Goal: Contribute content

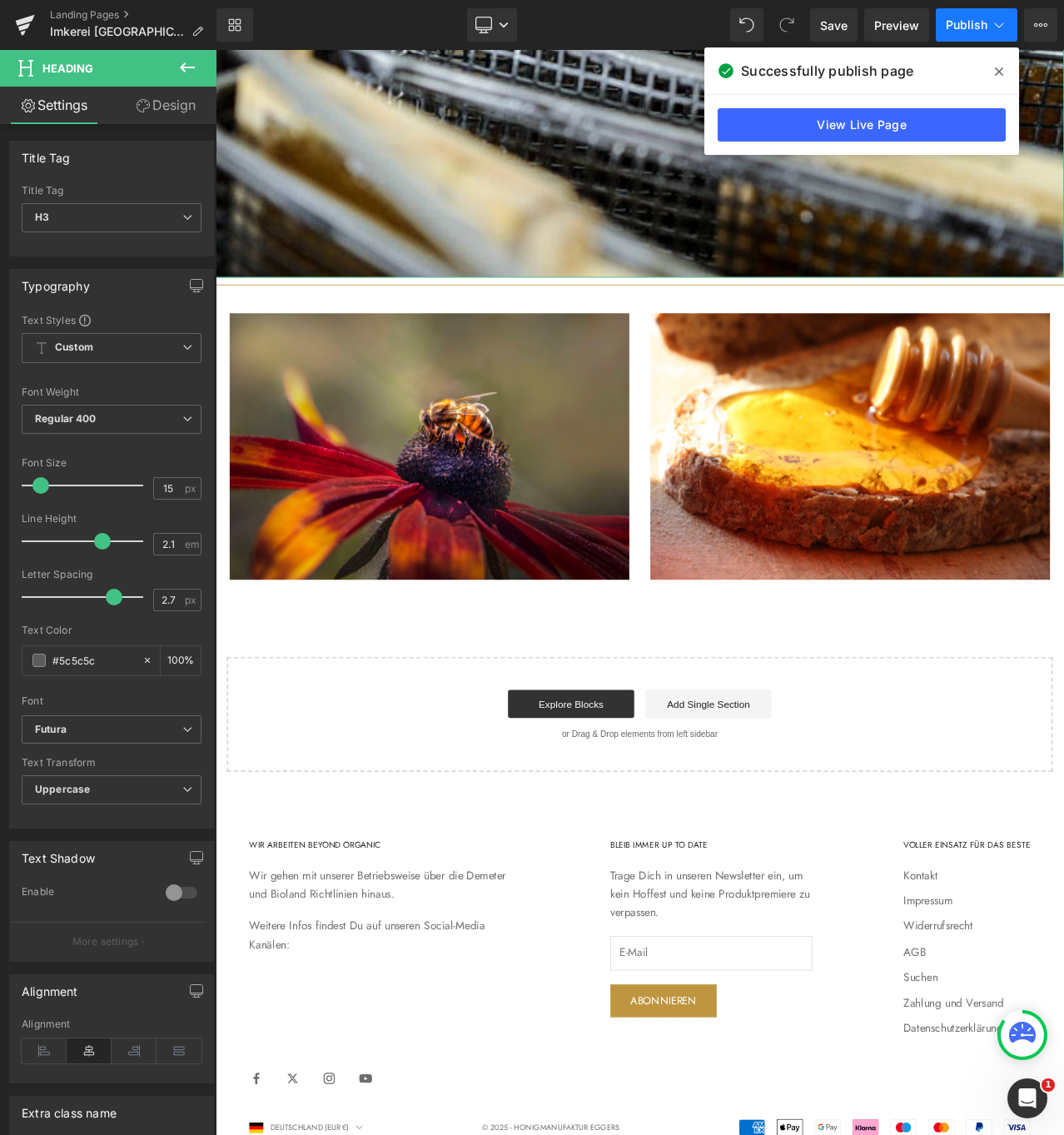
scroll to position [10257, 1001]
click at [181, 62] on icon at bounding box center [187, 68] width 20 height 20
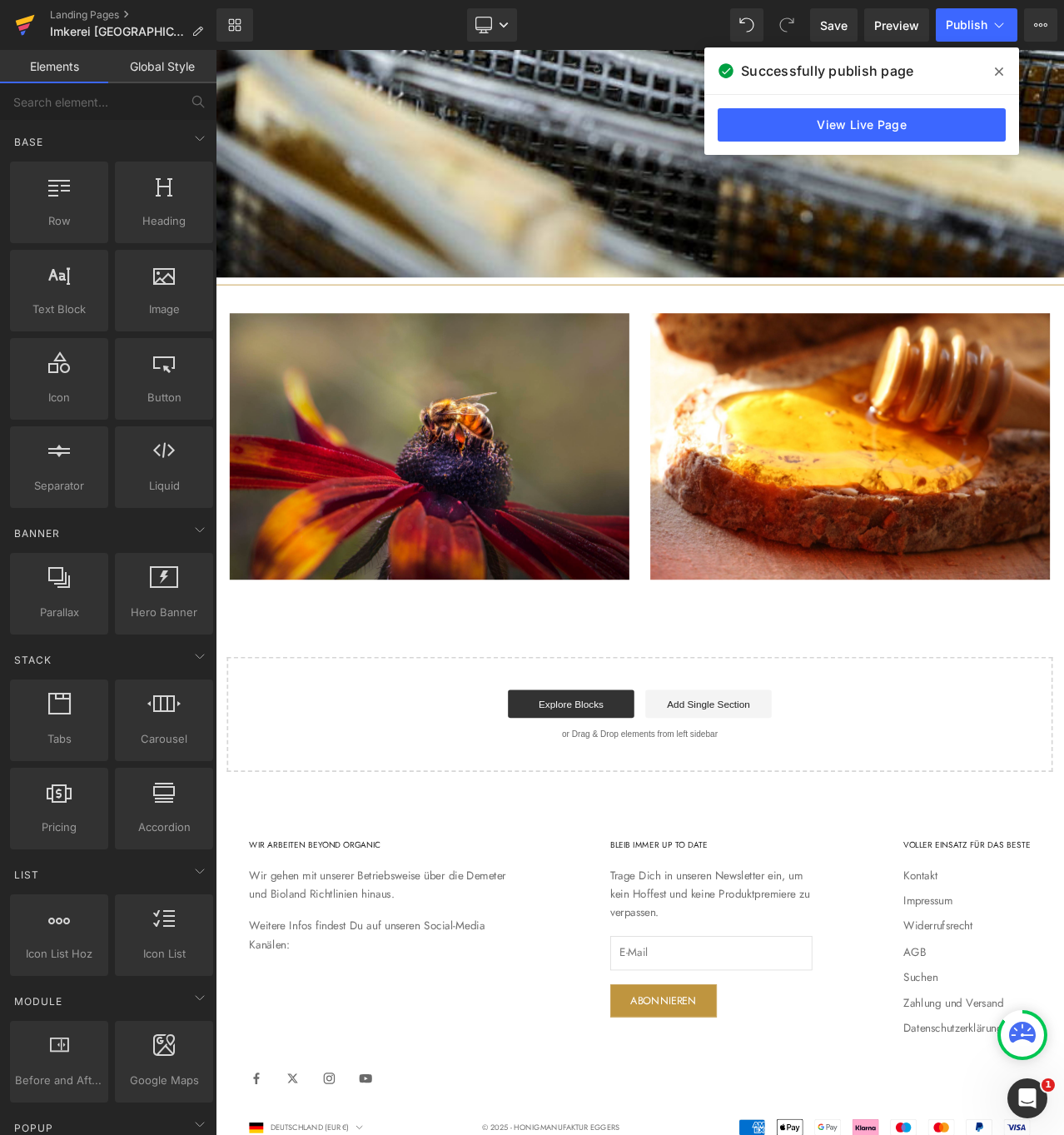
click at [29, 18] on icon at bounding box center [25, 25] width 20 height 42
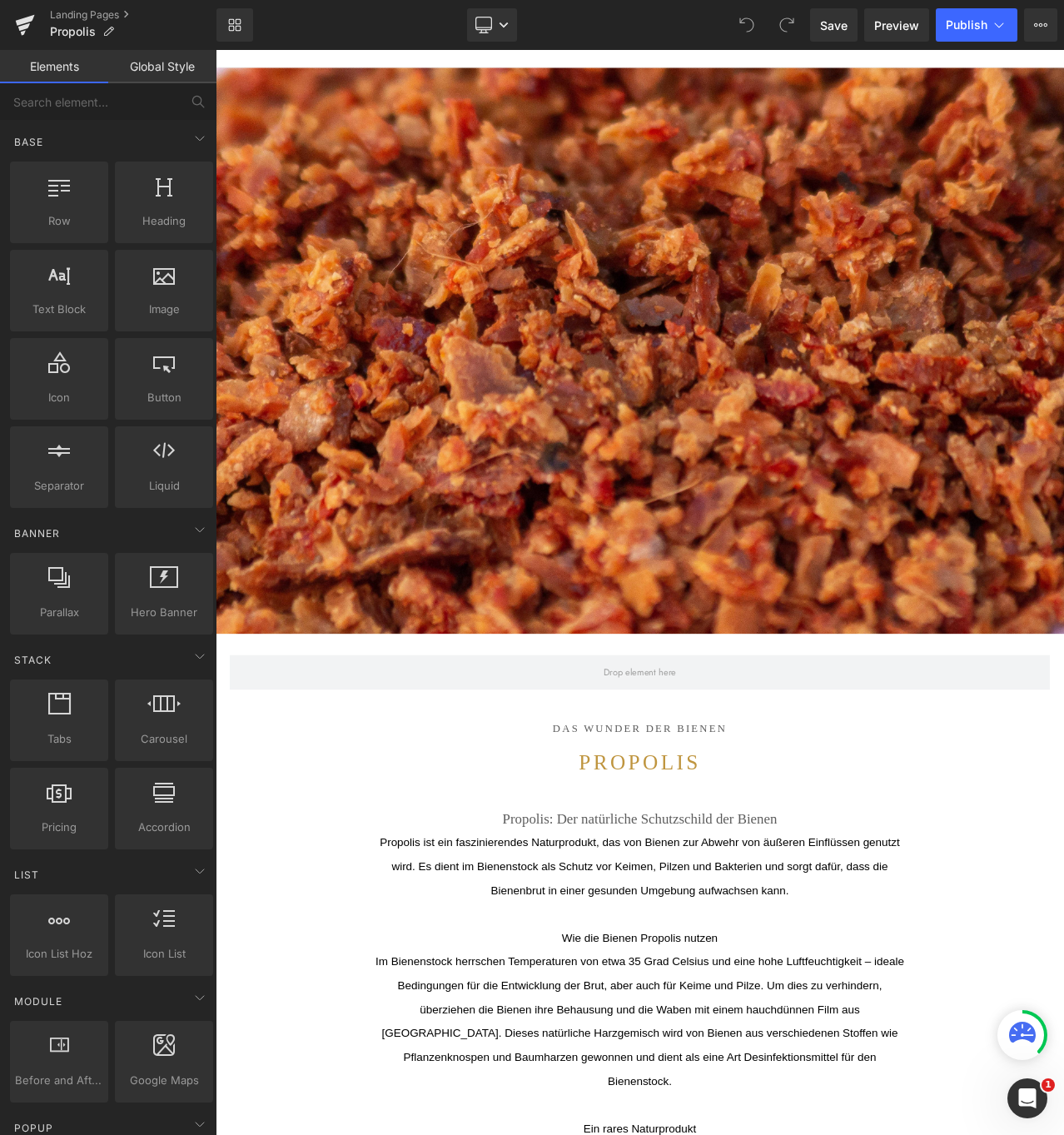
scroll to position [173, 0]
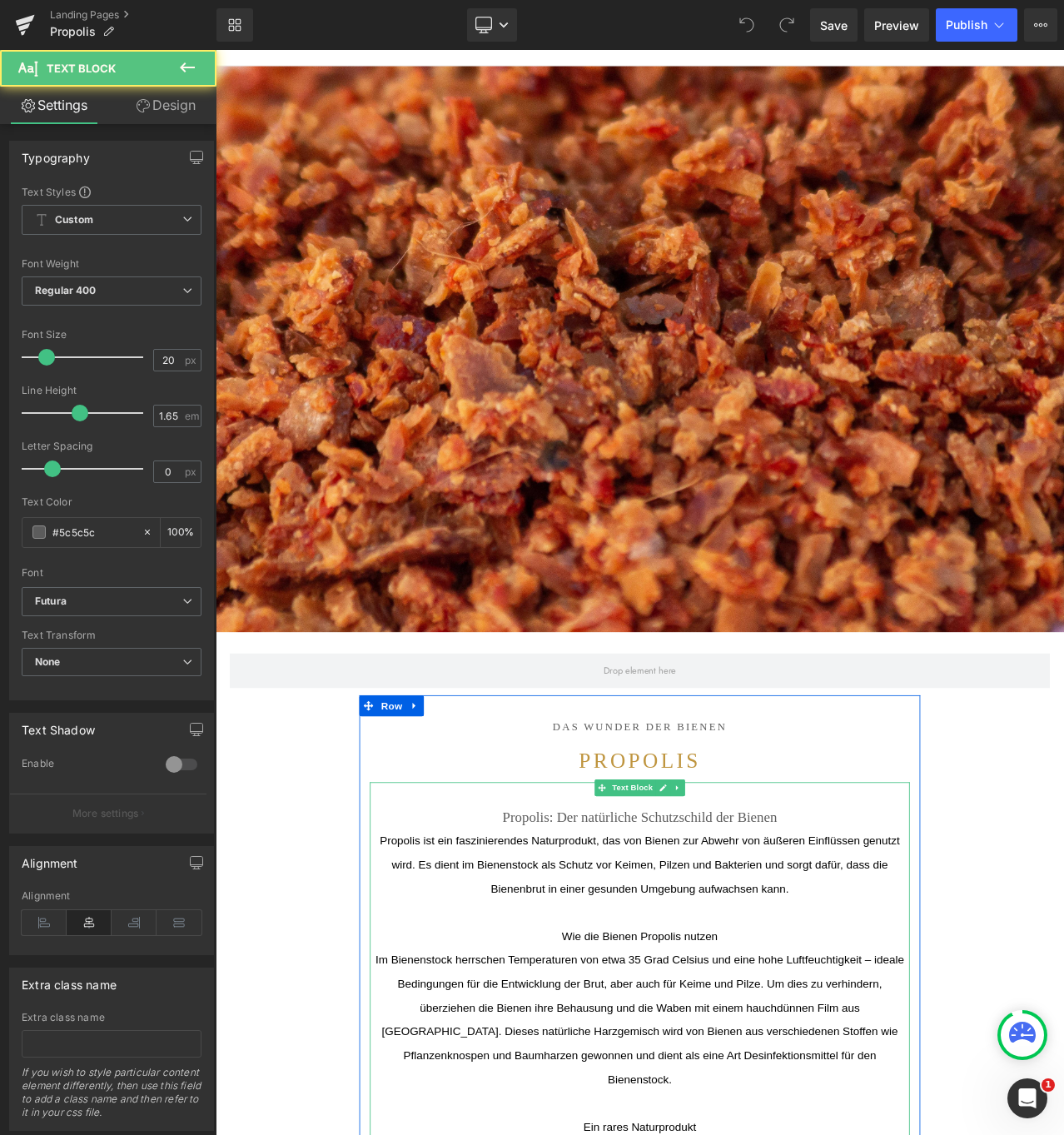
click at [589, 1011] on span "Propolis ist ein faszinierendes Naturprodukt, das von Bienen zur Abwehr von äuß…" at bounding box center [719, 1017] width 618 height 71
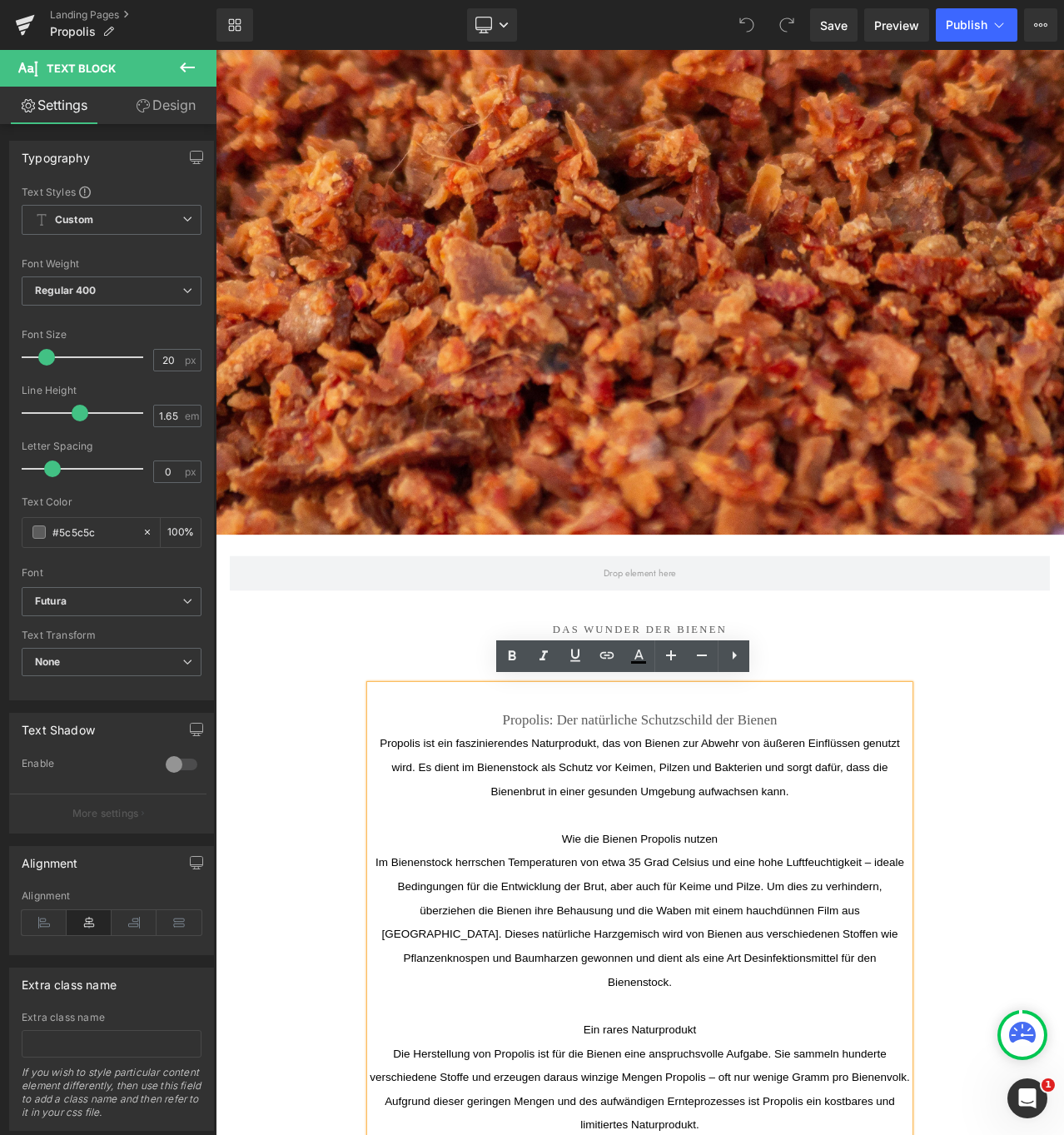
scroll to position [290, 0]
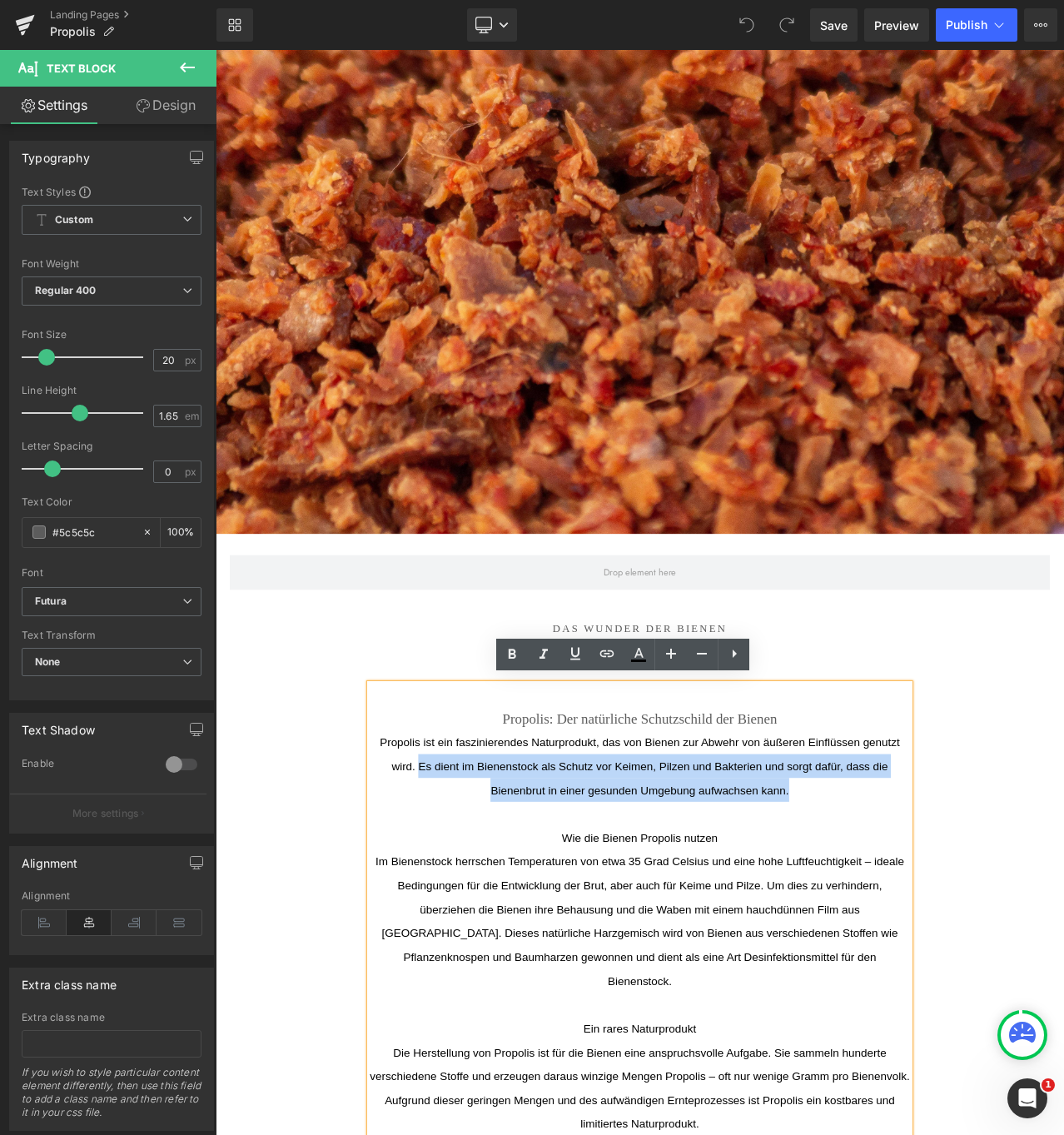
drag, startPoint x: 749, startPoint y: 926, endPoint x: 427, endPoint y: 899, distance: 323.1
click at [427, 899] on span "Propolis ist ein faszinierendes Naturprodukt, das von Bienen zur Abwehr von äuß…" at bounding box center [719, 900] width 618 height 71
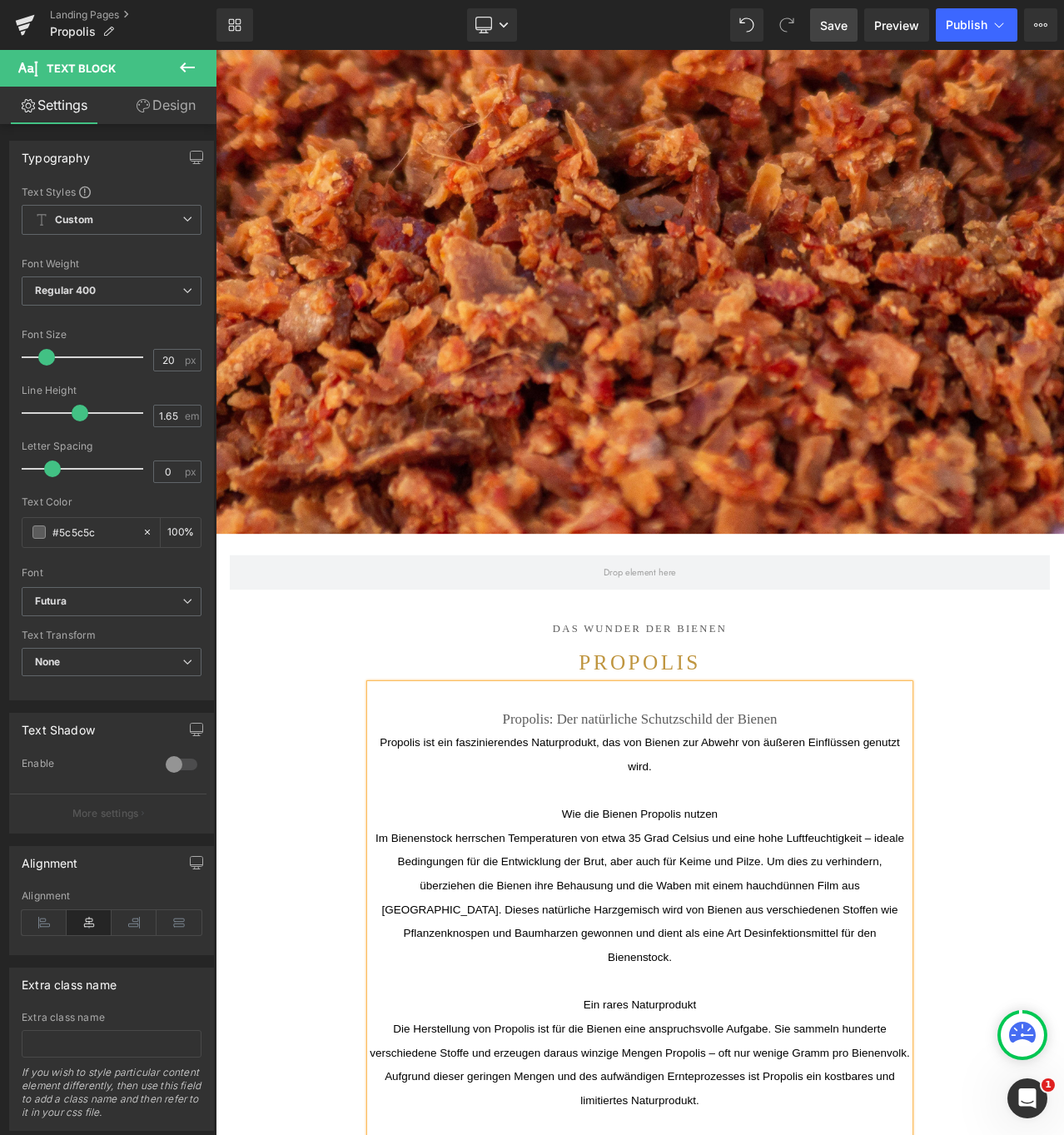
click at [833, 25] on span "Save" at bounding box center [834, 26] width 28 height 18
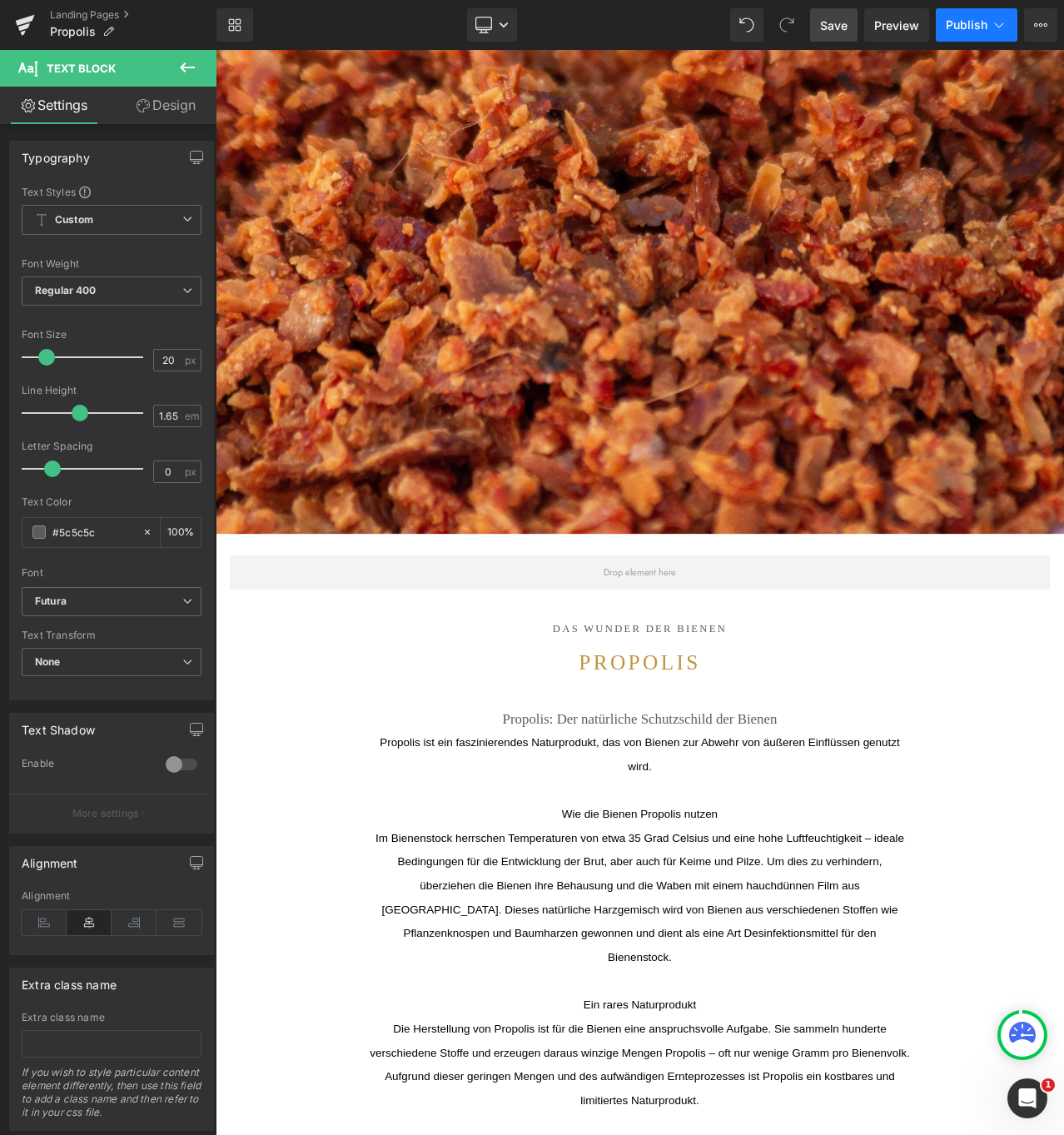
click at [971, 19] on span "Publish" at bounding box center [966, 24] width 42 height 13
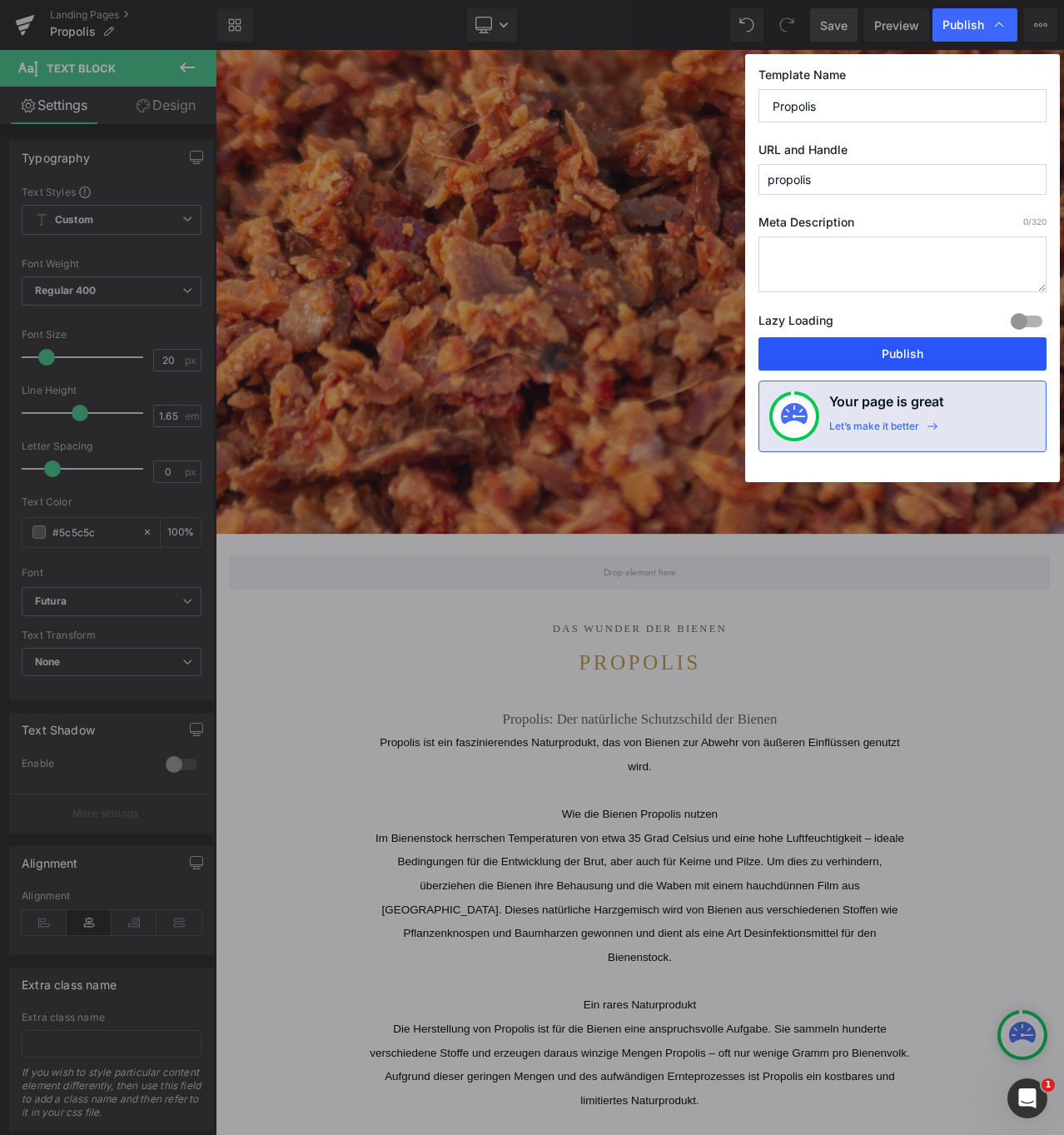
click at [834, 342] on button "Publish" at bounding box center [902, 353] width 288 height 33
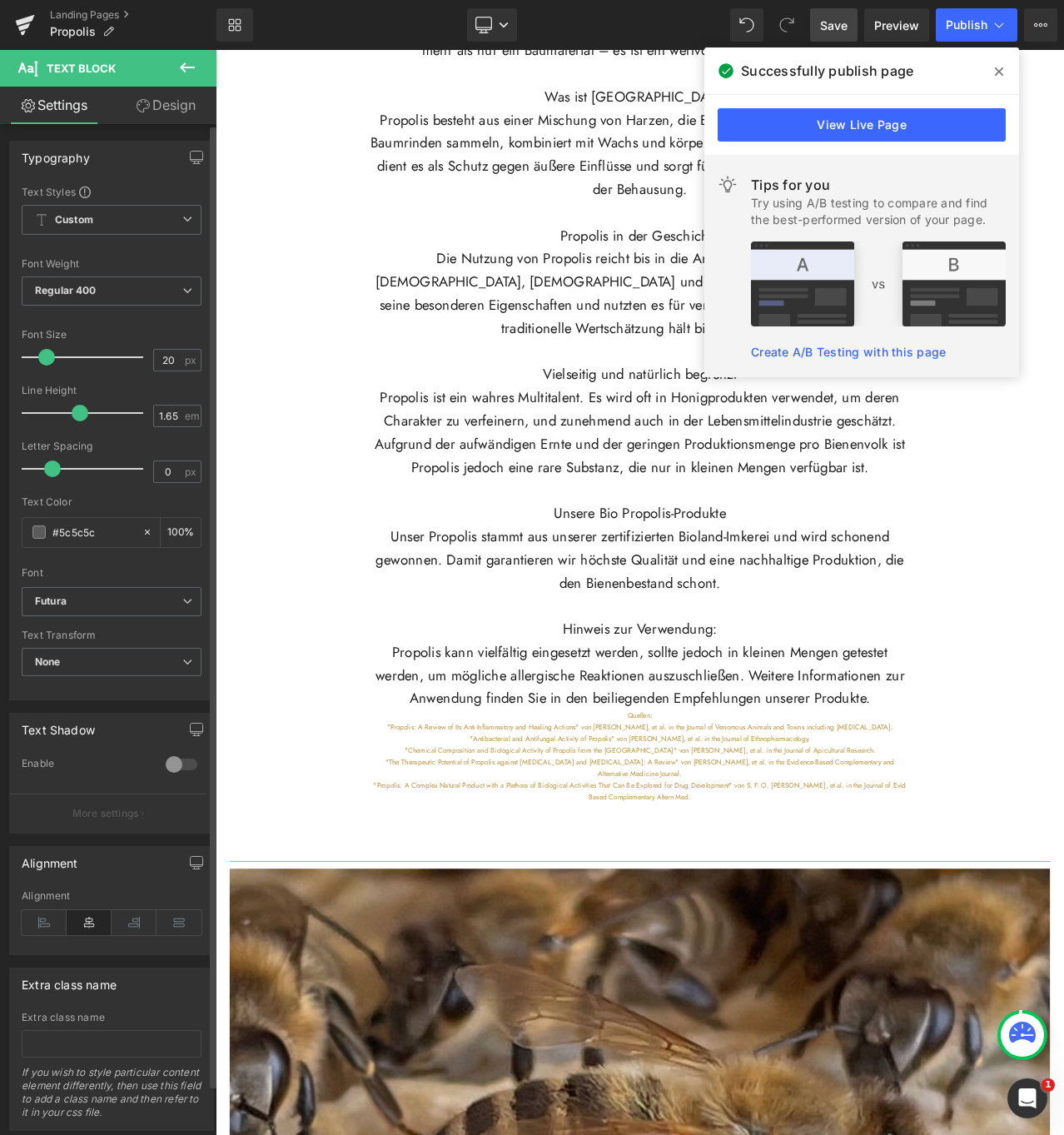
scroll to position [3036, 0]
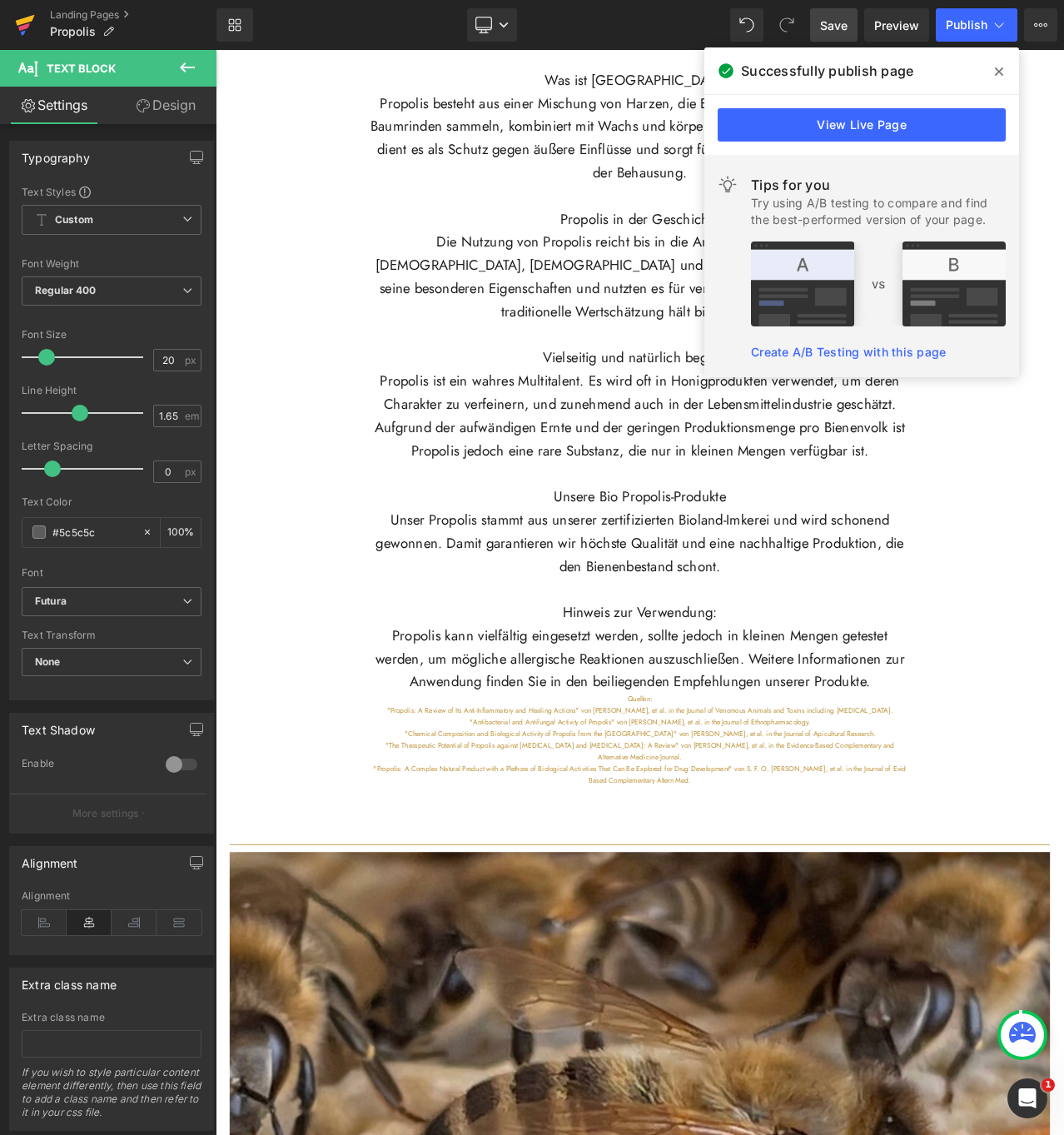
click at [23, 20] on icon at bounding box center [25, 20] width 19 height 11
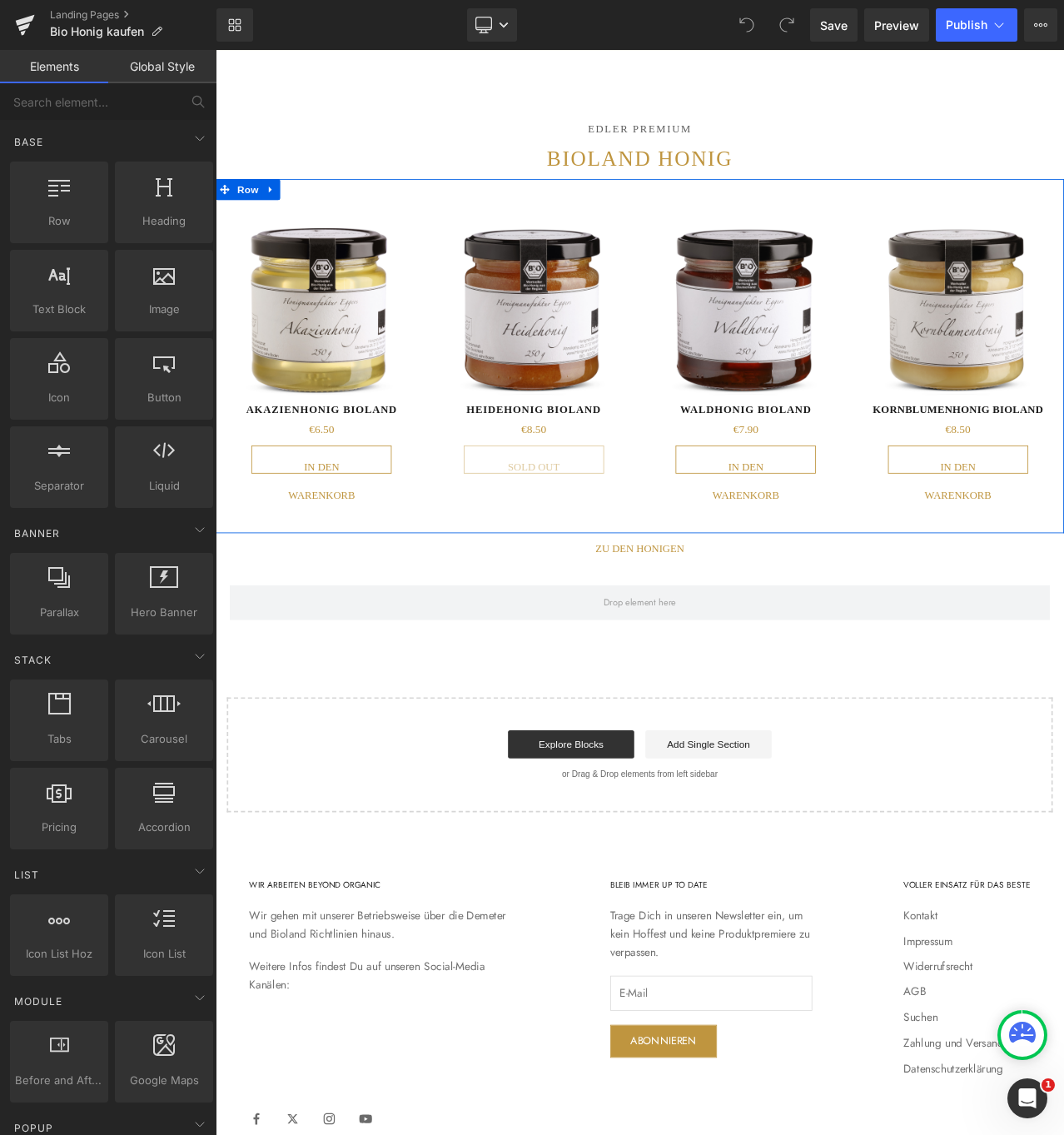
scroll to position [20531, 0]
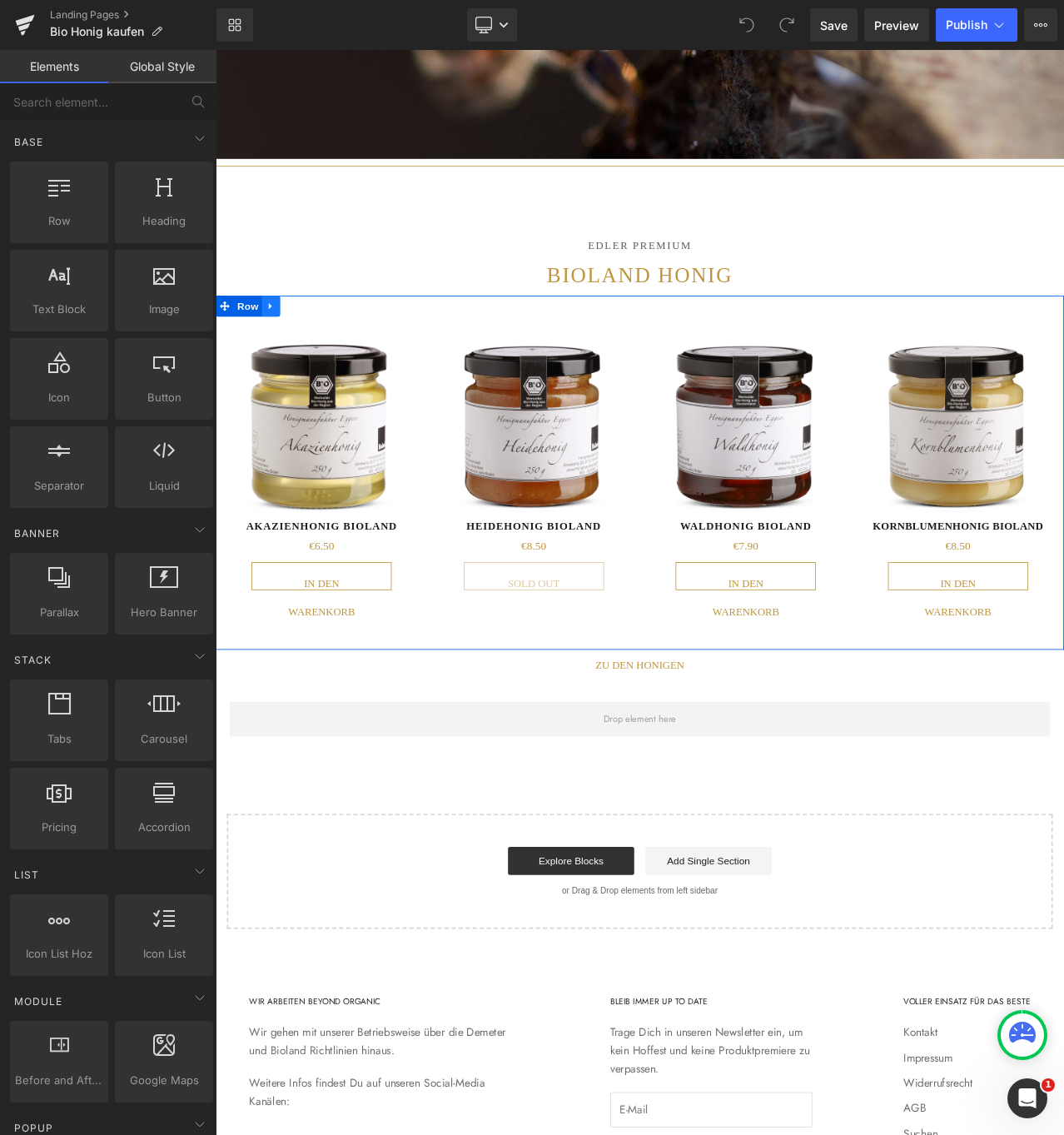
click at [283, 360] on icon at bounding box center [282, 354] width 12 height 13
click at [327, 359] on icon at bounding box center [324, 354] width 12 height 12
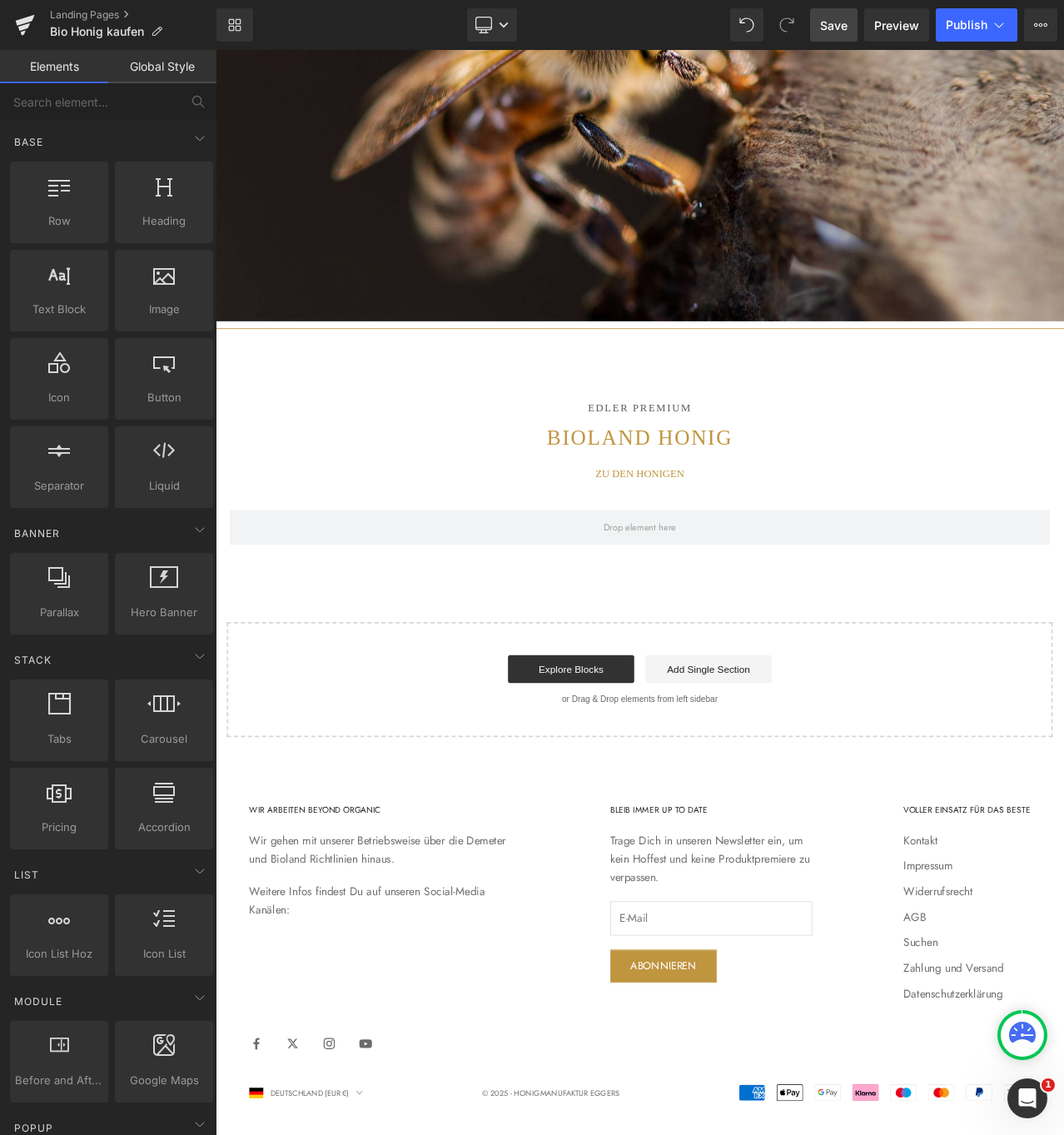
click at [834, 20] on span "Save" at bounding box center [834, 26] width 28 height 18
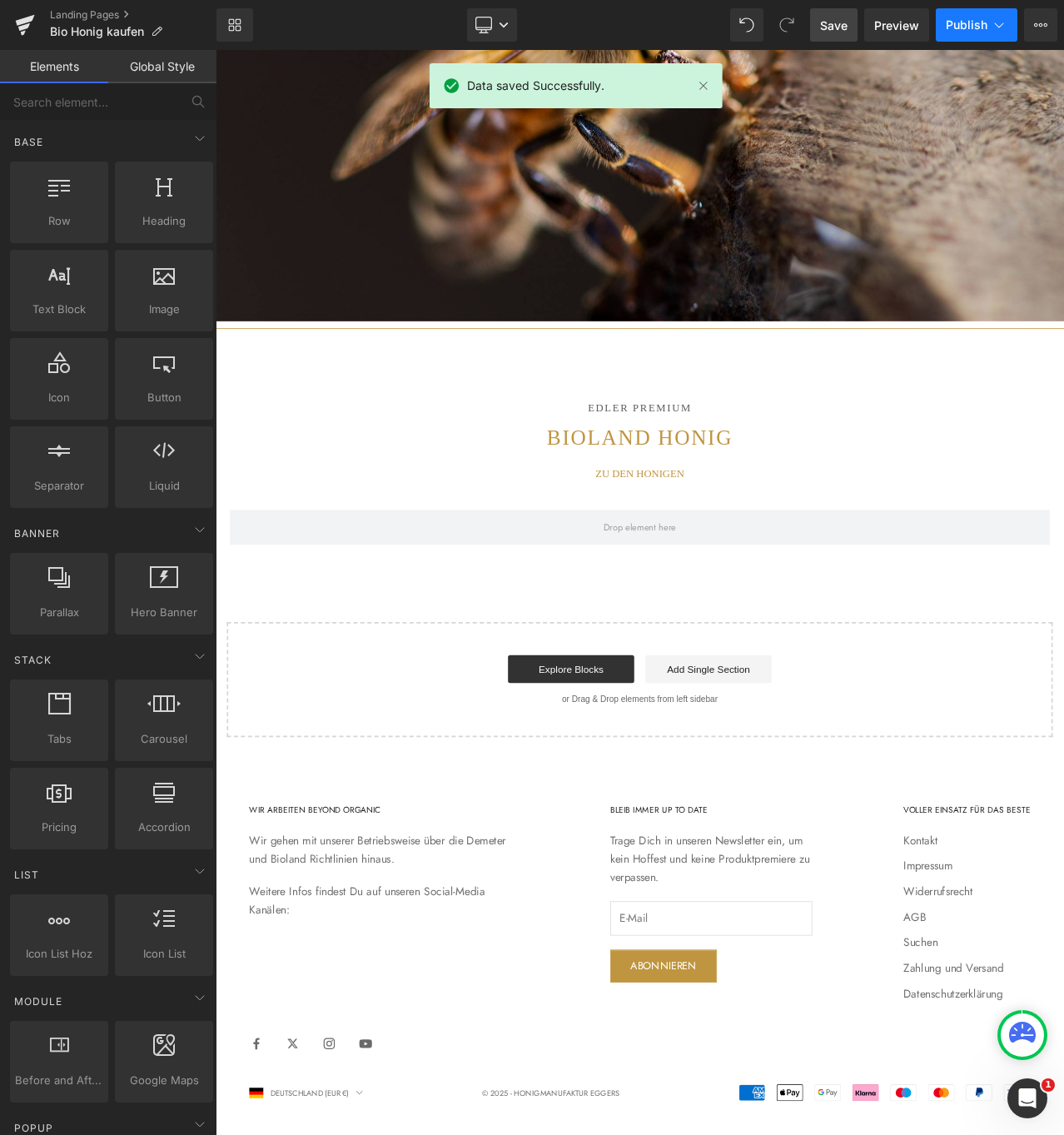
click at [979, 23] on span "Publish" at bounding box center [966, 24] width 42 height 13
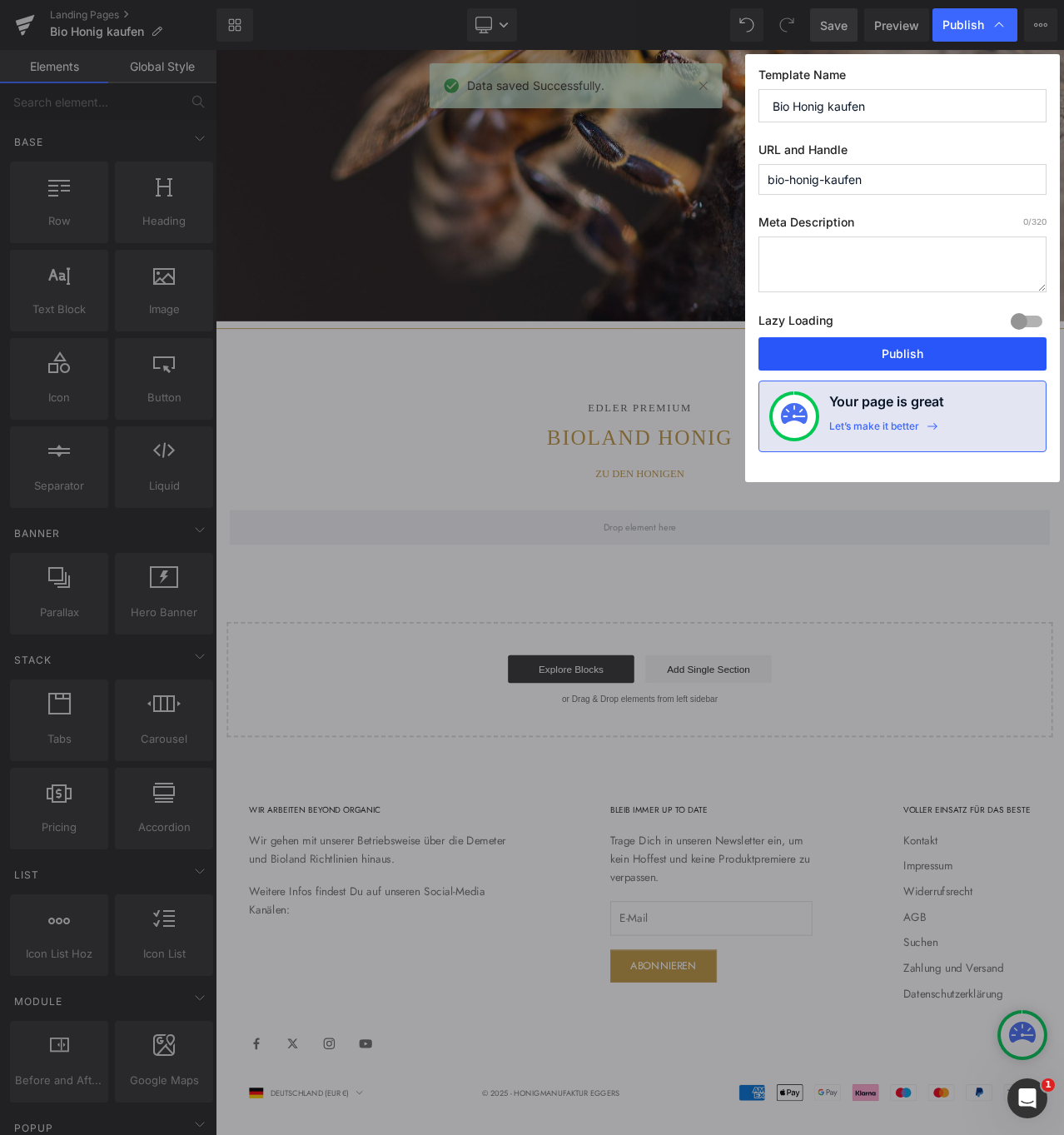
click at [898, 351] on button "Publish" at bounding box center [902, 353] width 288 height 33
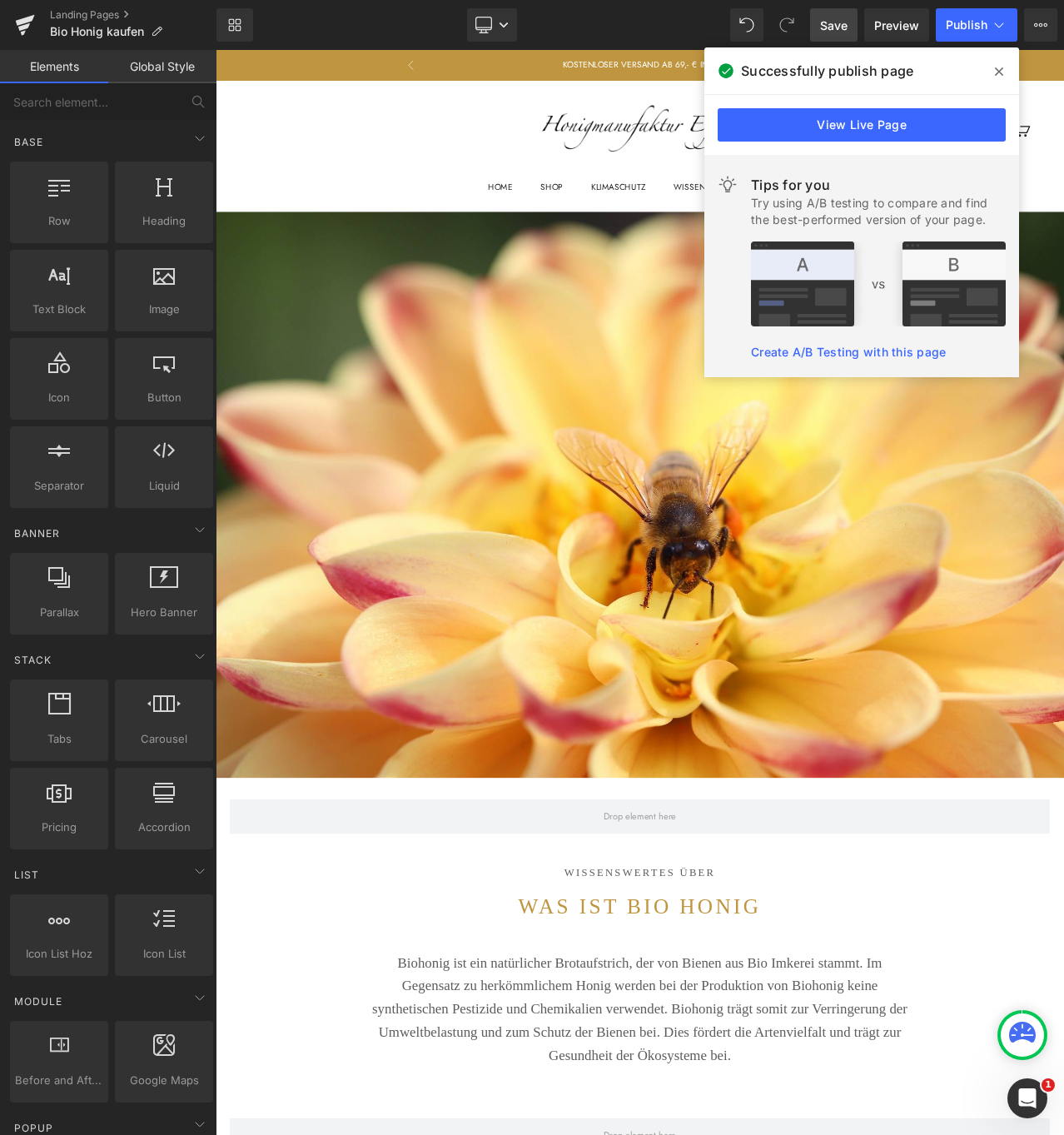
click at [996, 69] on icon at bounding box center [999, 72] width 8 height 8
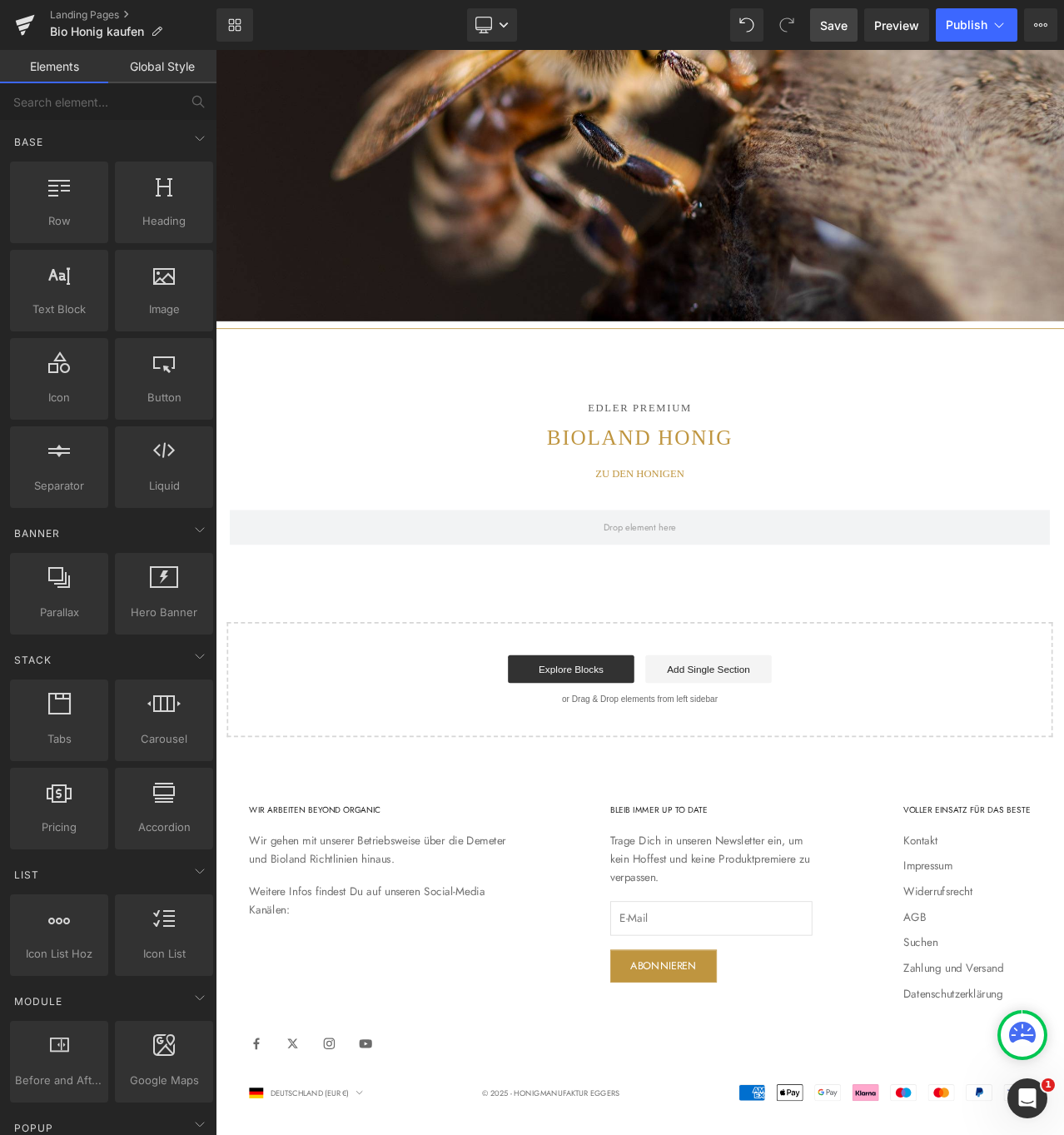
scroll to position [20573, 0]
